Goal: Task Accomplishment & Management: Use online tool/utility

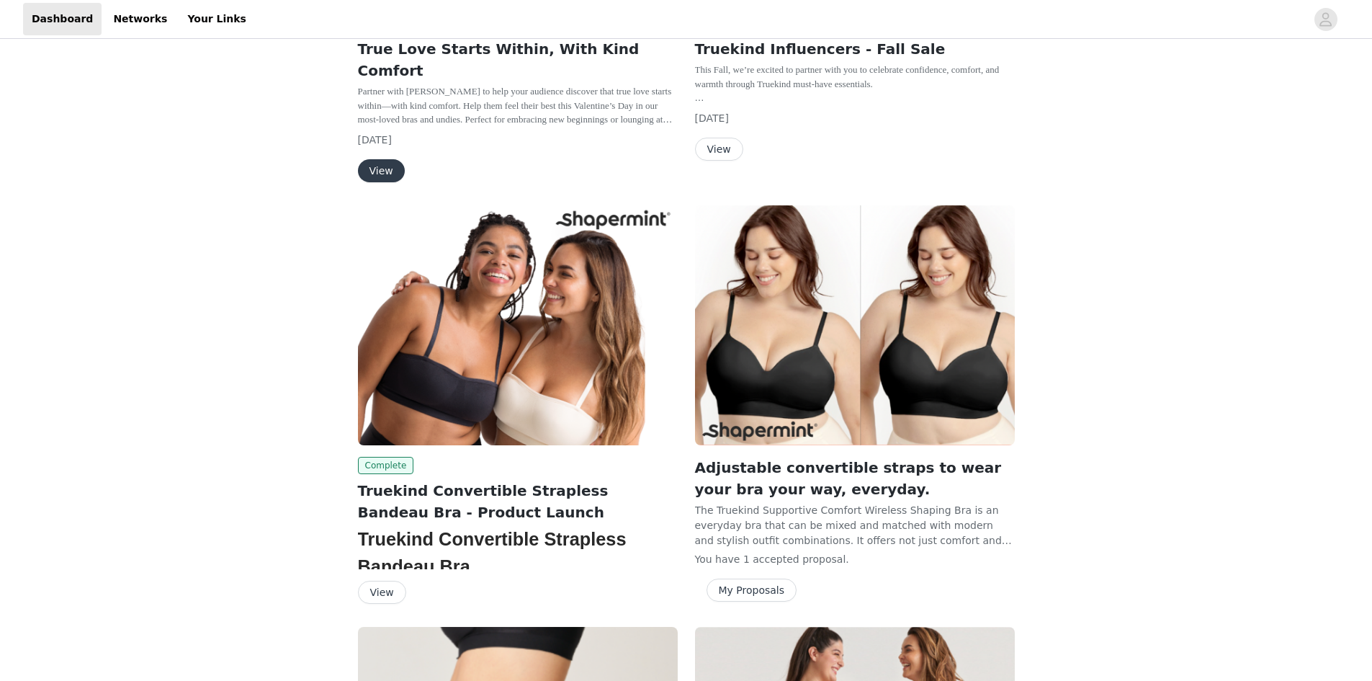
scroll to position [648, 0]
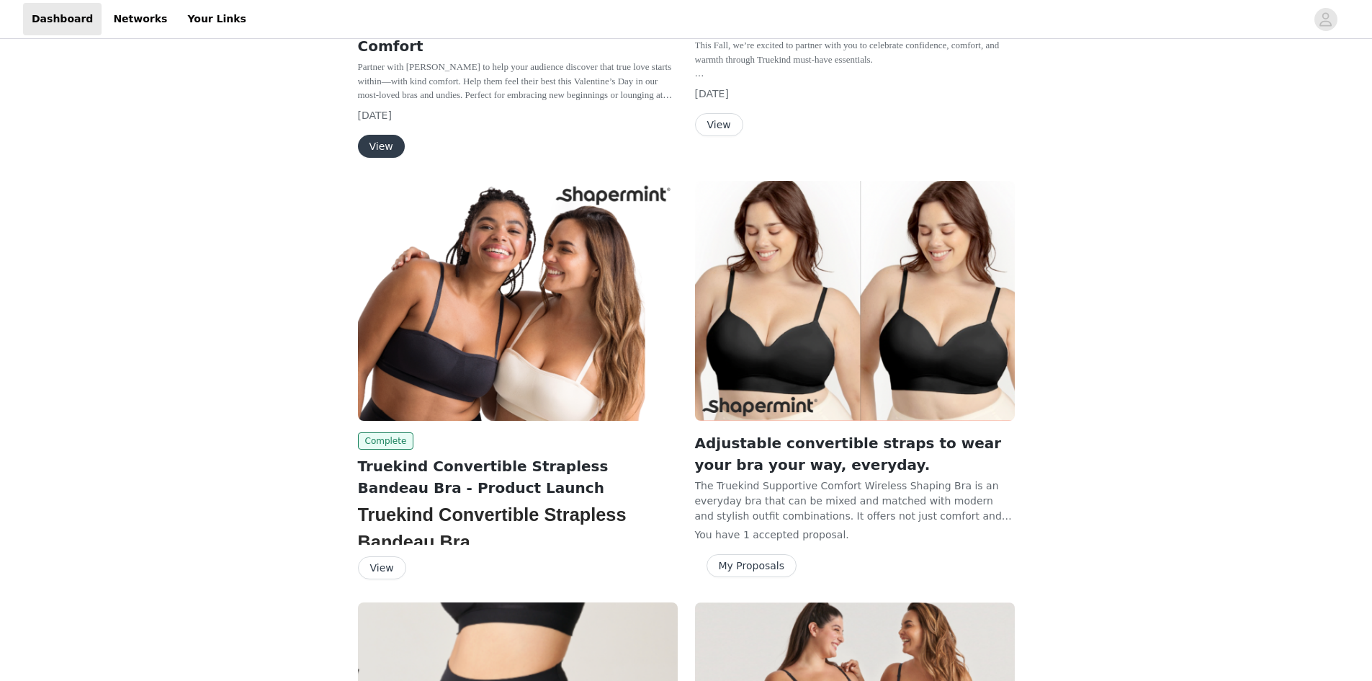
click at [387, 556] on button "View" at bounding box center [382, 567] width 48 height 23
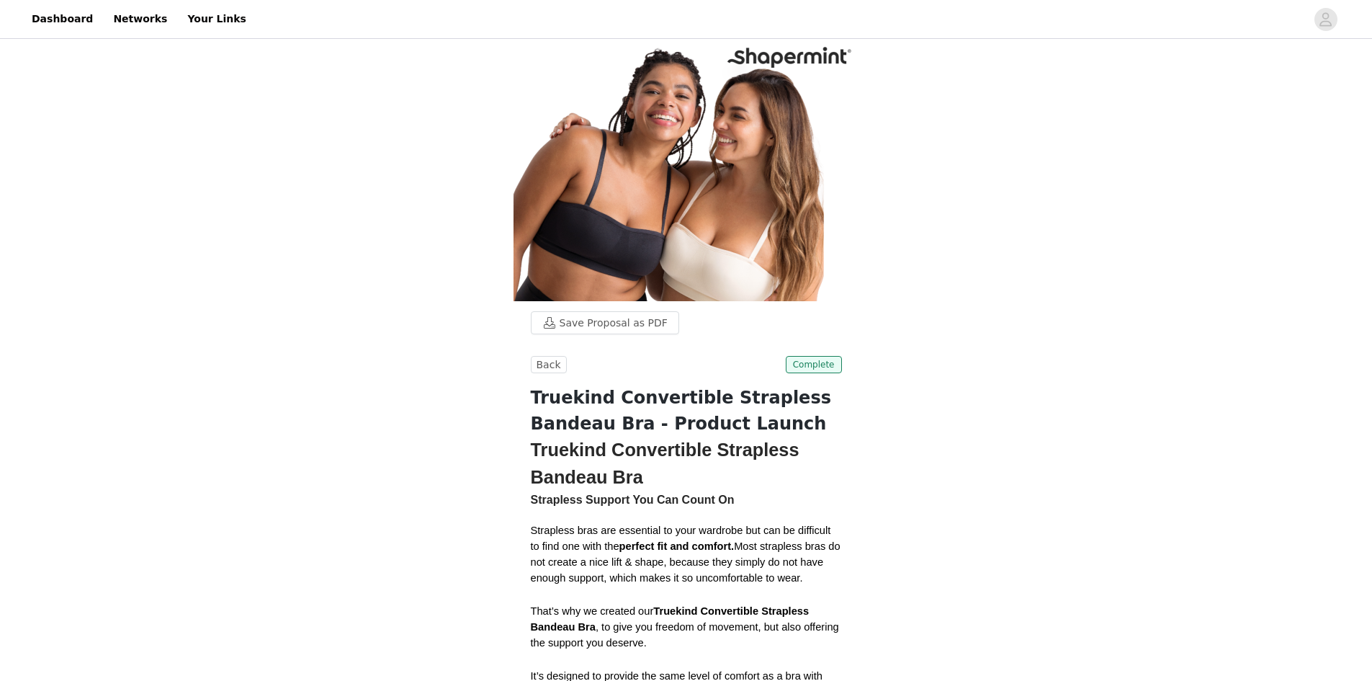
scroll to position [362, 0]
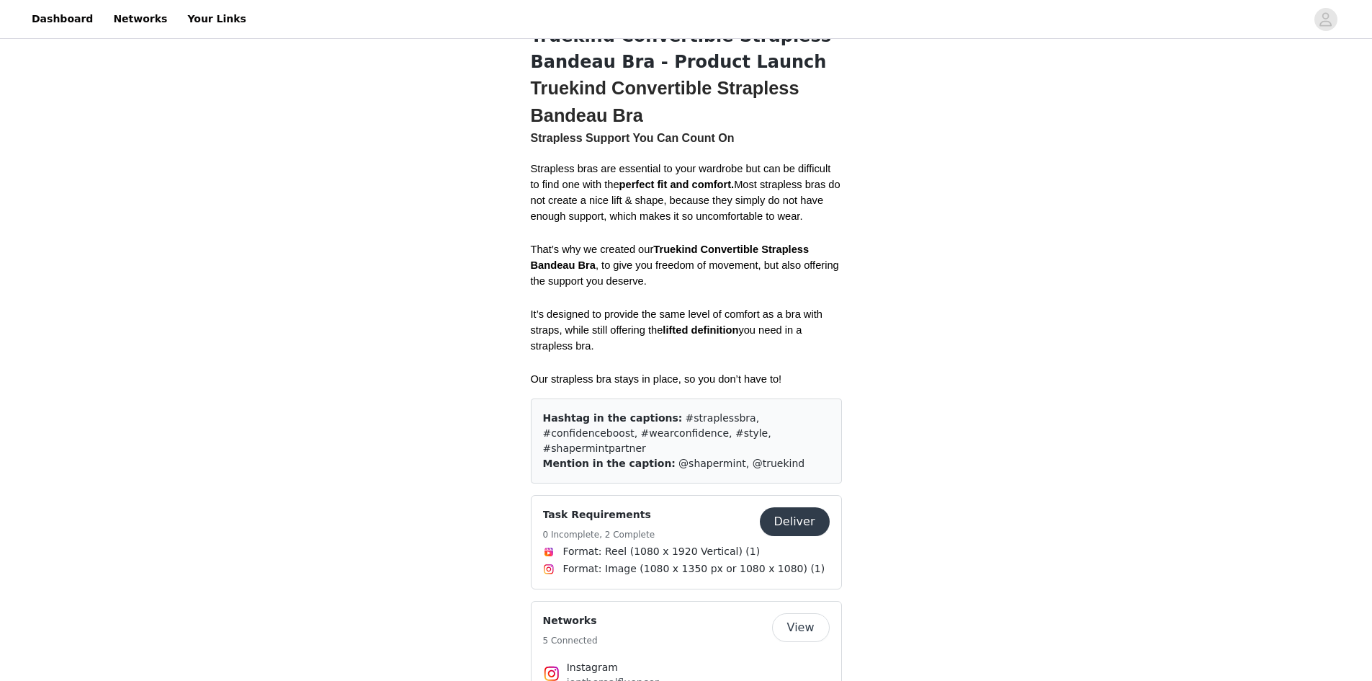
click at [812, 507] on button "Deliver" at bounding box center [795, 521] width 70 height 29
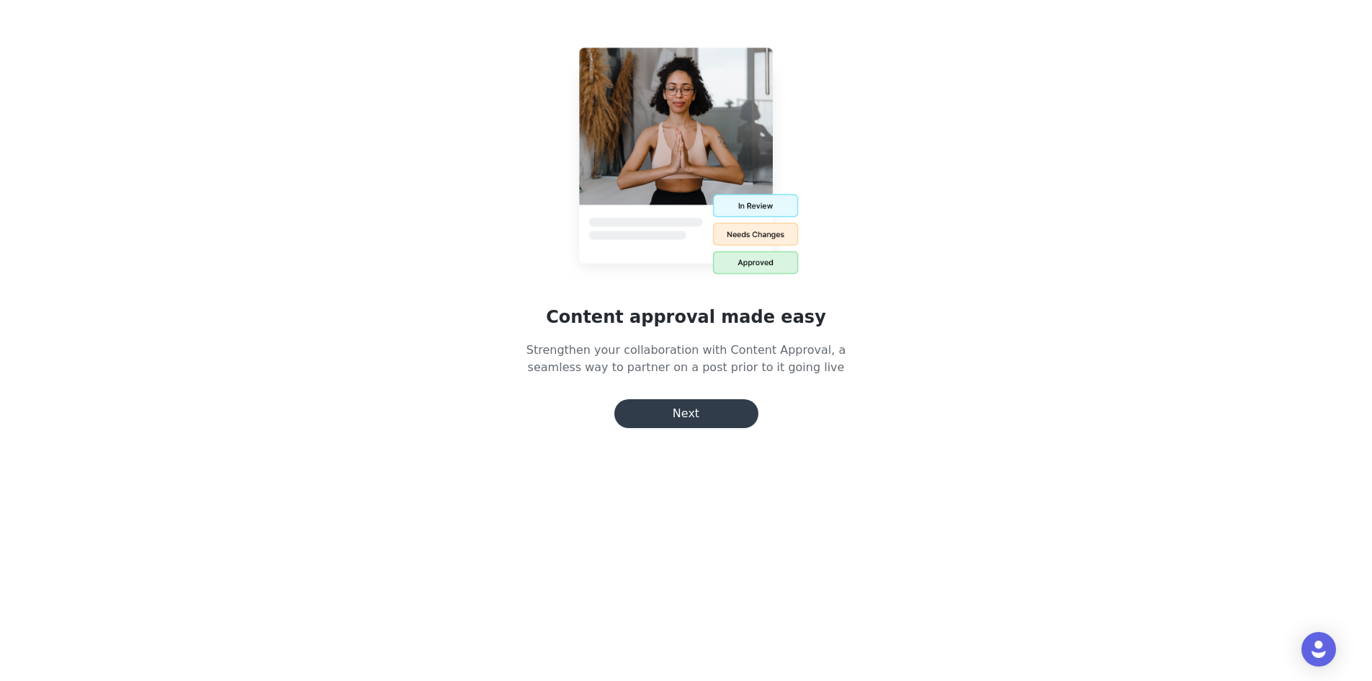
click at [698, 416] on button "Next" at bounding box center [686, 413] width 144 height 29
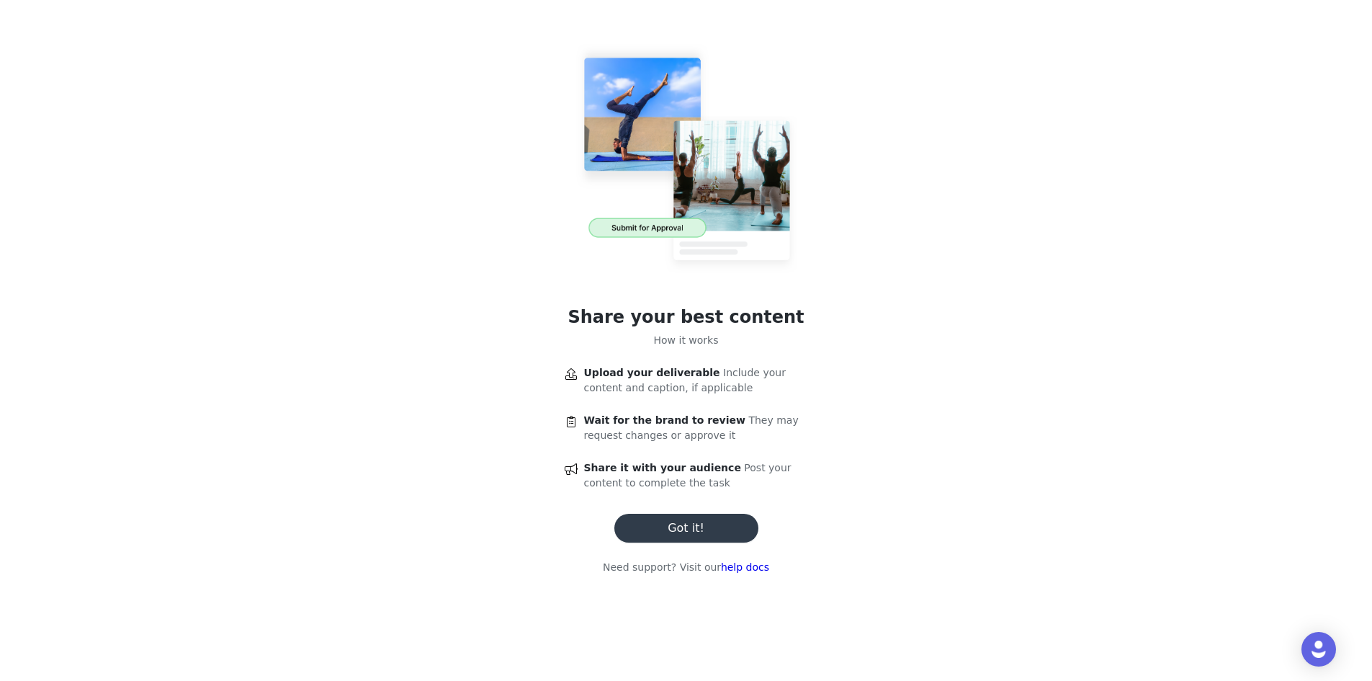
click at [711, 532] on button "Got it!" at bounding box center [686, 527] width 144 height 29
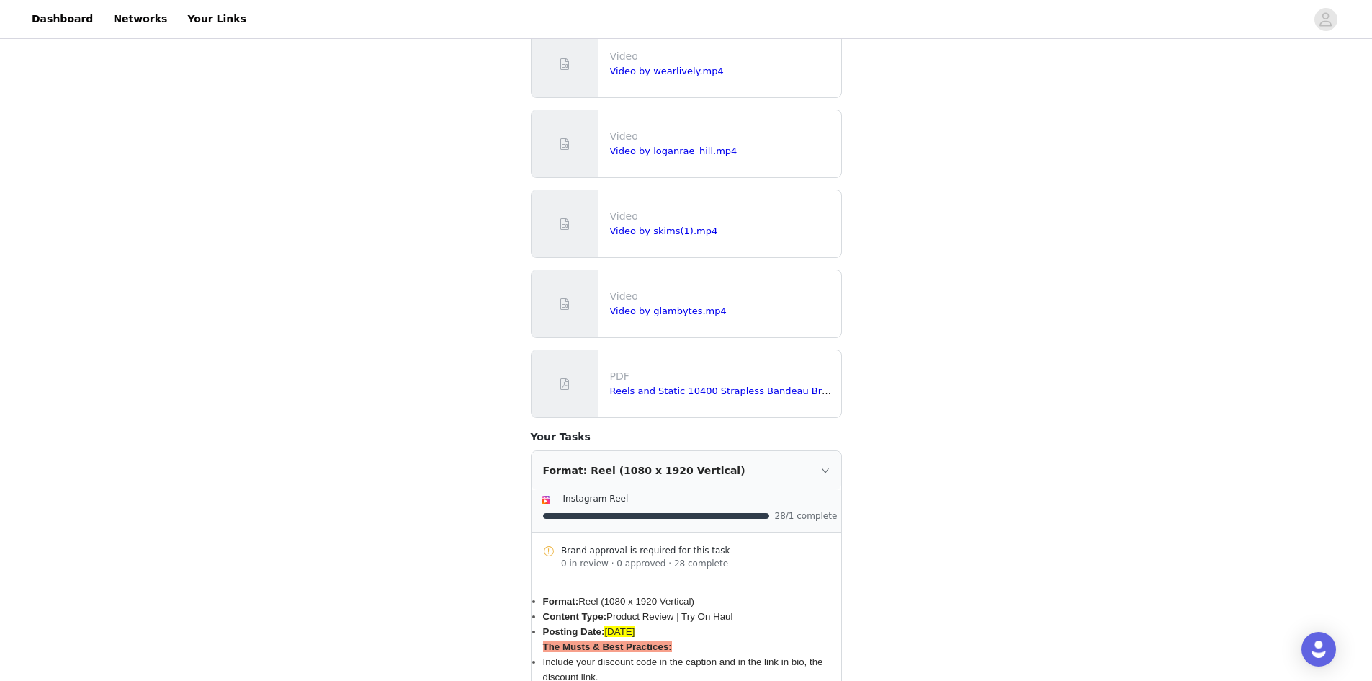
scroll to position [792, 0]
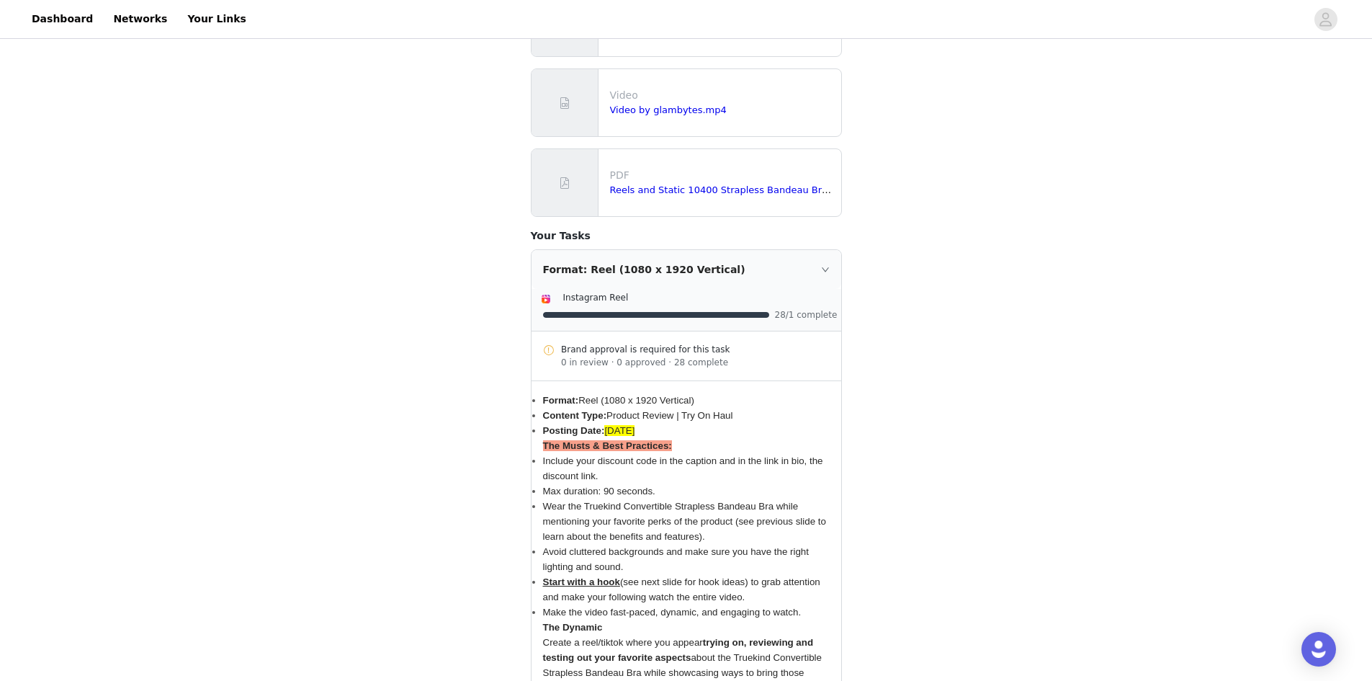
click at [824, 265] on icon "icon: right" at bounding box center [825, 269] width 9 height 9
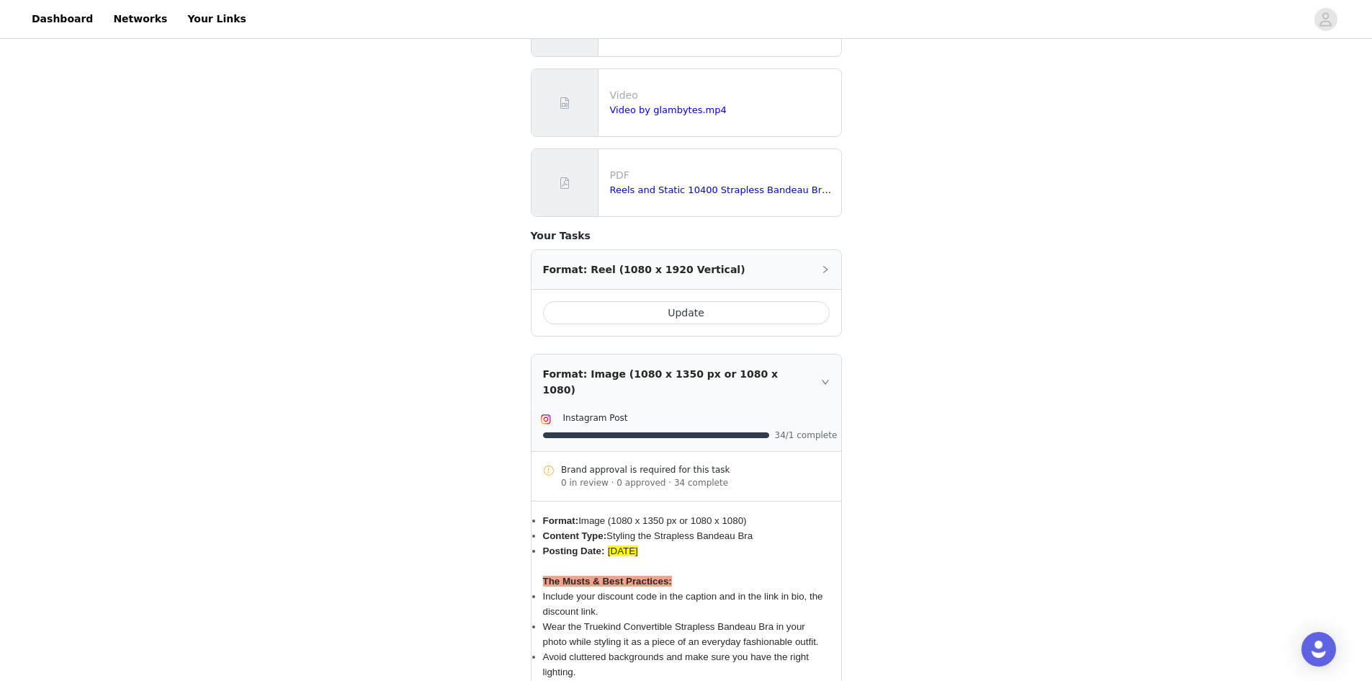
click at [822, 265] on icon "icon: right" at bounding box center [825, 269] width 9 height 9
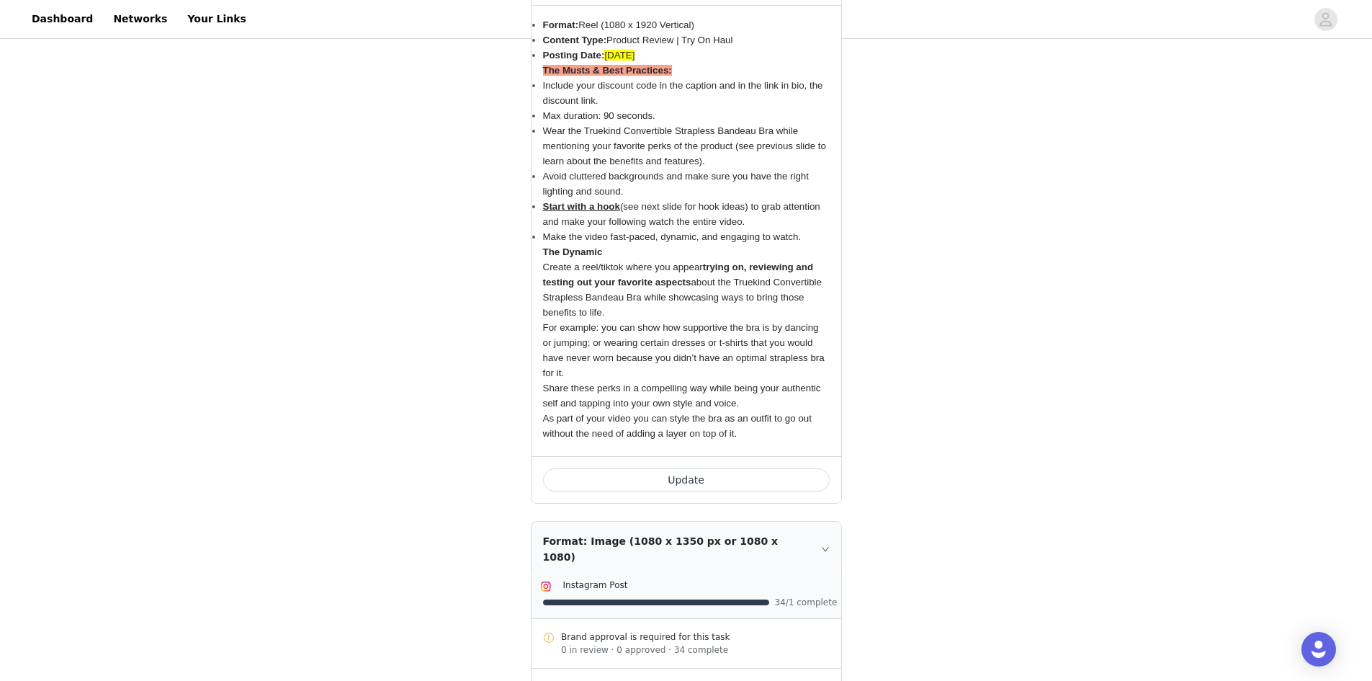
scroll to position [1296, 0]
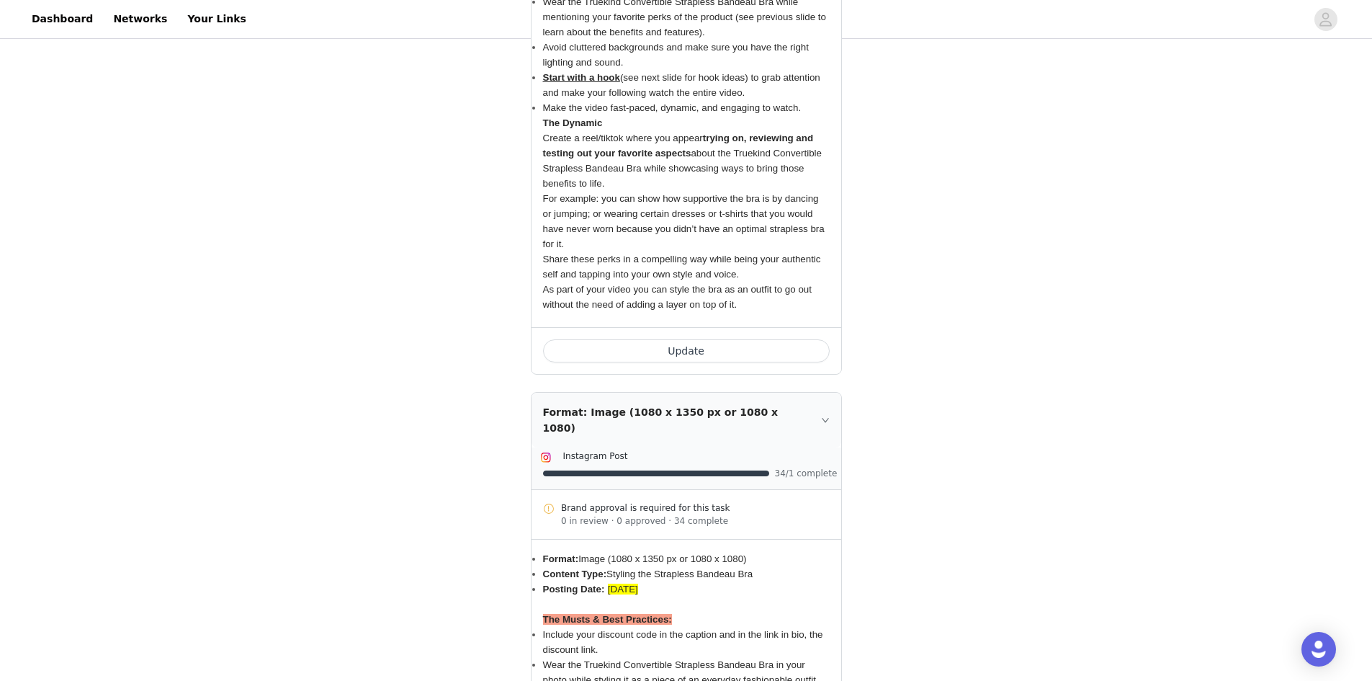
click at [705, 344] on button "Update" at bounding box center [686, 350] width 287 height 23
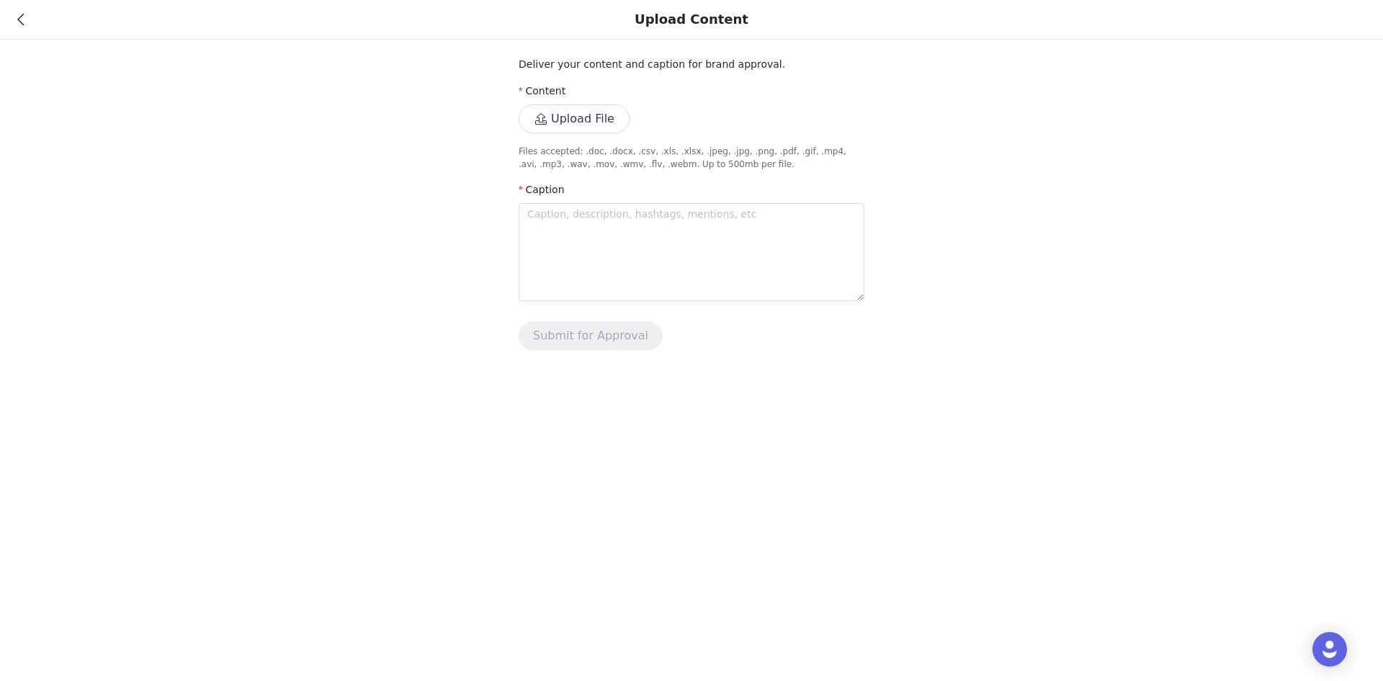
click at [22, 23] on icon at bounding box center [20, 19] width 6 height 10
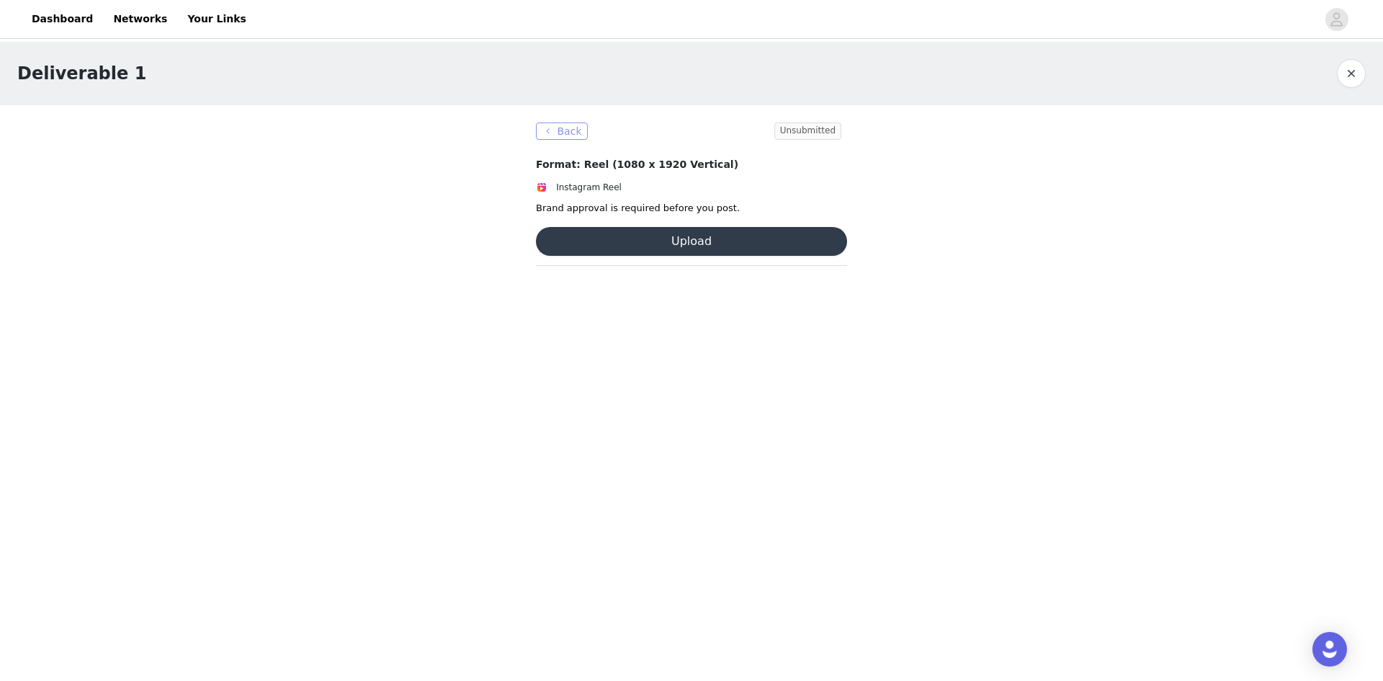
click at [553, 127] on button "Back" at bounding box center [562, 130] width 52 height 17
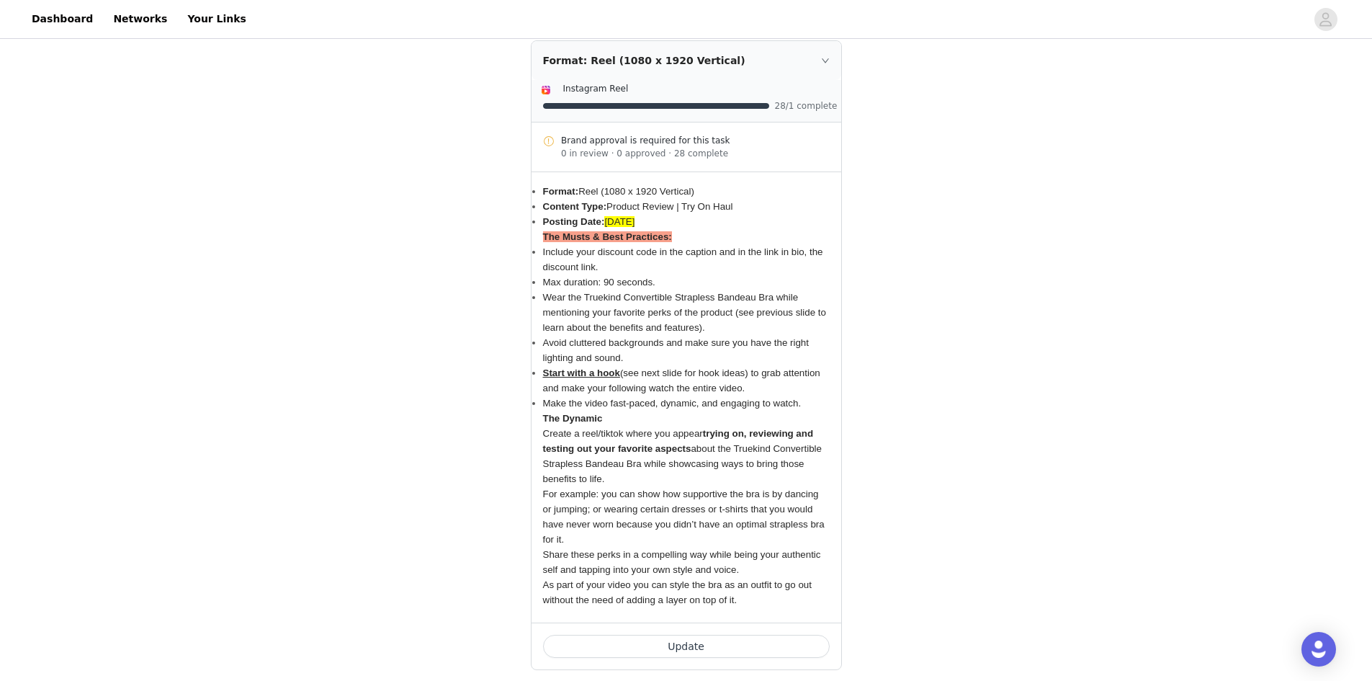
scroll to position [1008, 0]
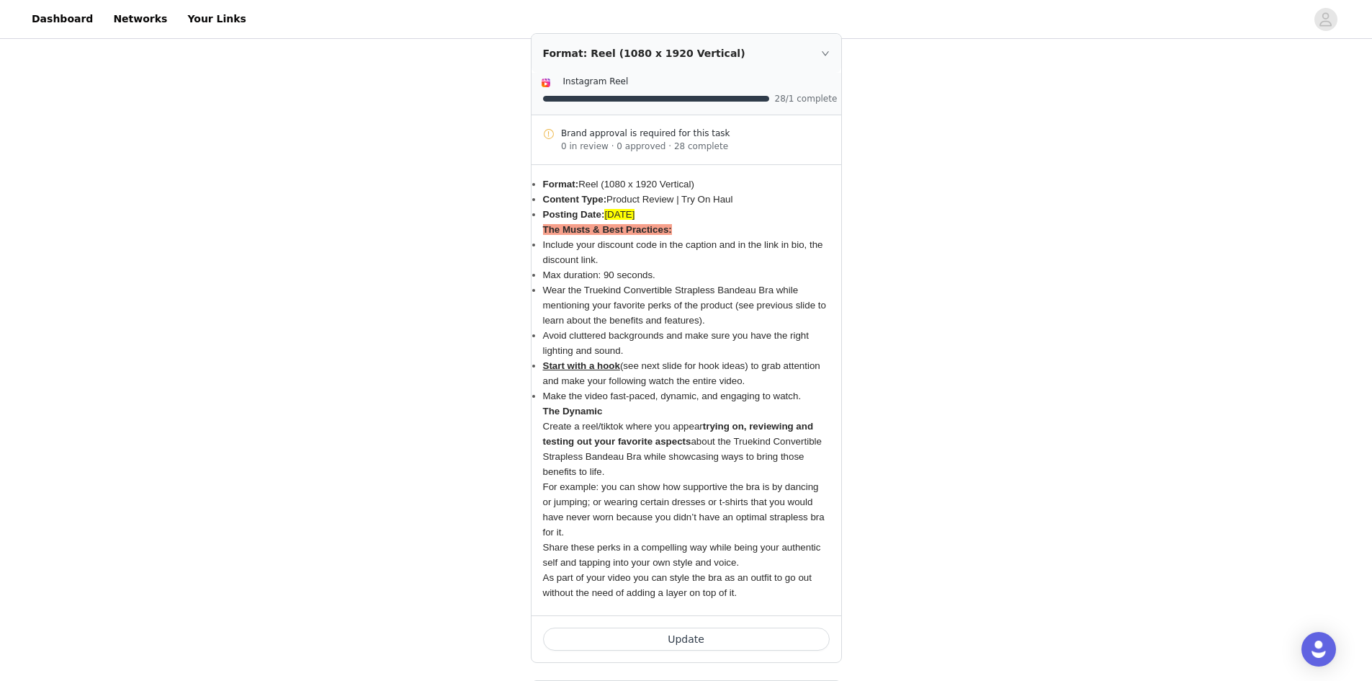
click at [698, 636] on button "Update" at bounding box center [686, 638] width 287 height 23
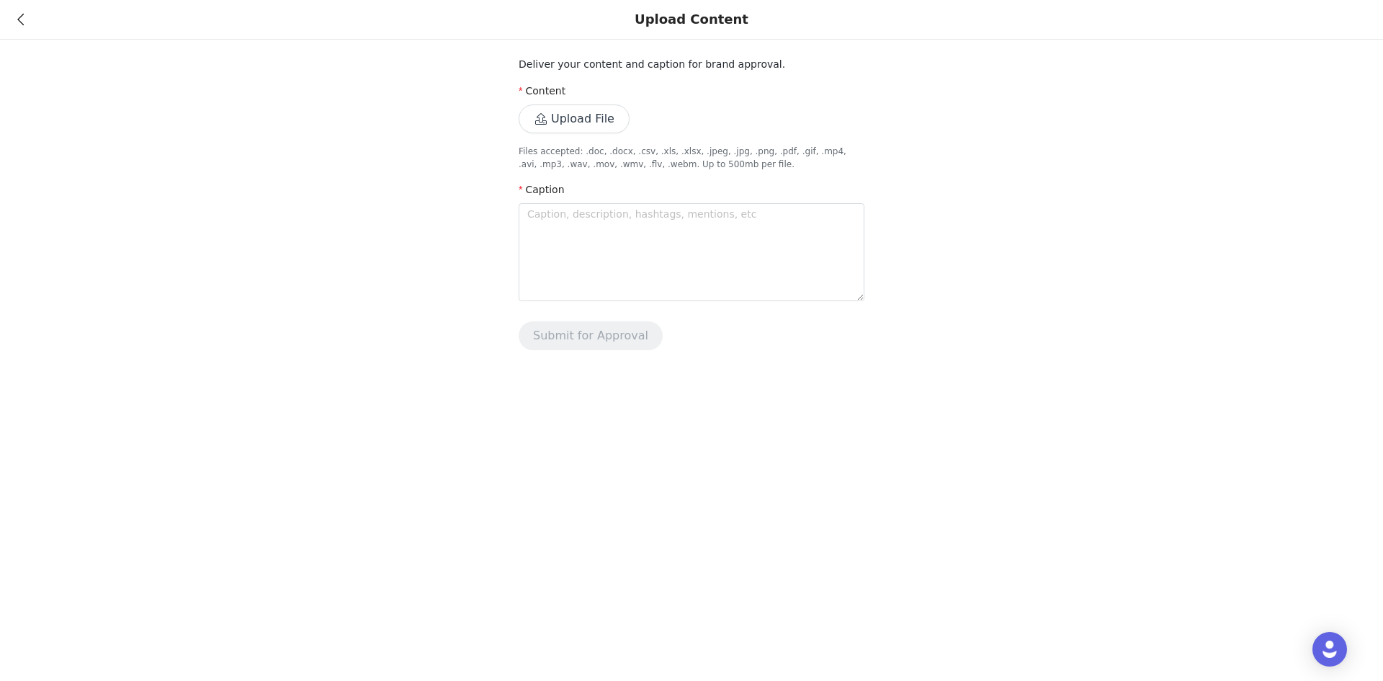
click at [27, 24] on div "Upload Content" at bounding box center [691, 20] width 1383 height 40
click at [22, 22] on icon at bounding box center [20, 19] width 6 height 10
